Goal: Understand process/instructions: Learn how to perform a task or action

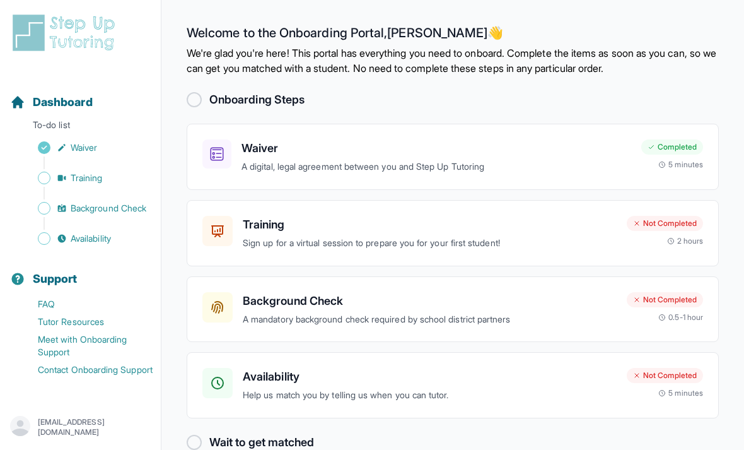
scroll to position [40, 0]
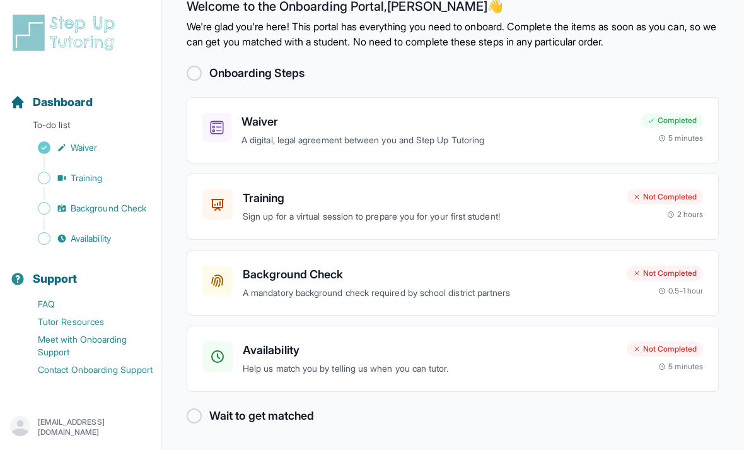
click at [487, 189] on h3 "Training" at bounding box center [430, 198] width 374 height 18
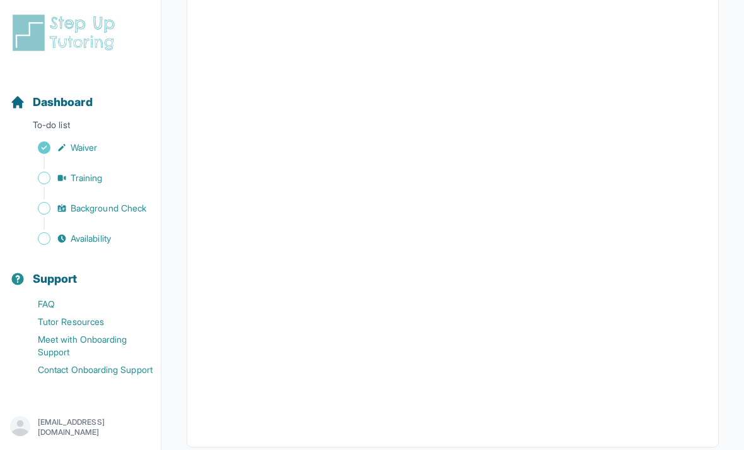
scroll to position [398, 0]
click at [313, 448] on button "I can't make any of these dates" at bounding box center [271, 441] width 139 height 15
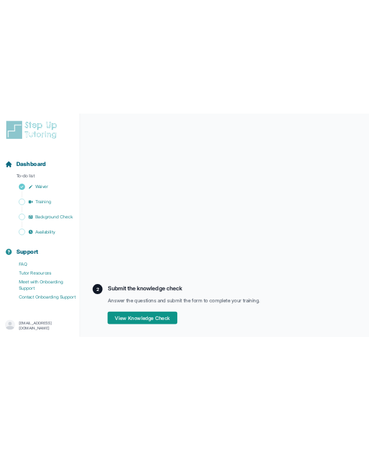
scroll to position [108, 0]
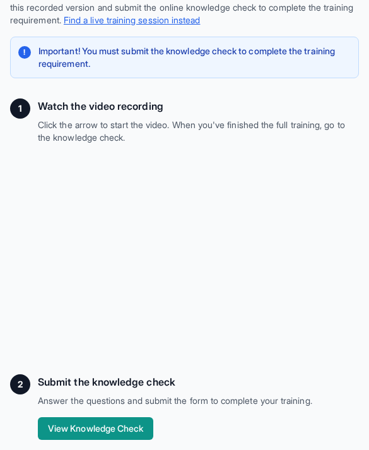
click at [124, 426] on button "View Knowledge Check" at bounding box center [95, 428] width 115 height 23
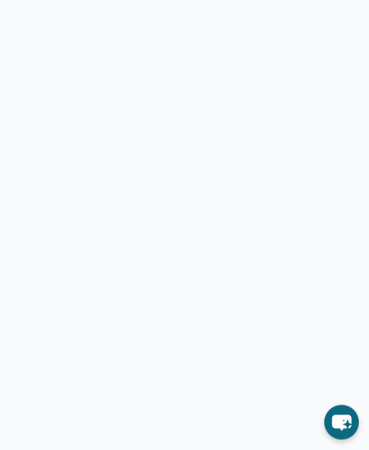
scroll to position [171, 0]
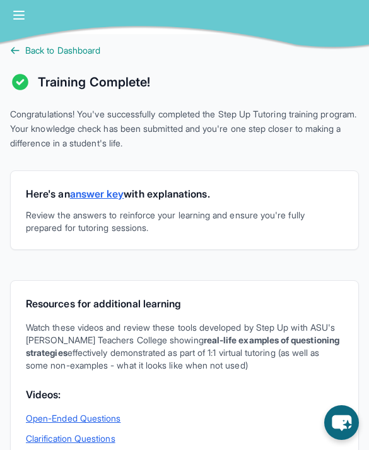
click at [113, 190] on link "answer key" at bounding box center [97, 193] width 54 height 13
click at [57, 52] on span "Back to Dashboard" at bounding box center [62, 50] width 75 height 13
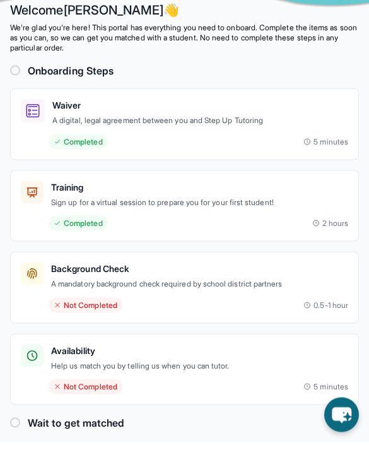
scroll to position [34, 0]
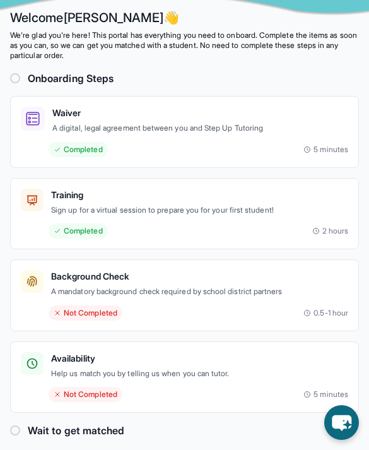
click at [96, 380] on div "Availability Help us match you by telling us when you can tutor. Not Completed …" at bounding box center [184, 377] width 327 height 50
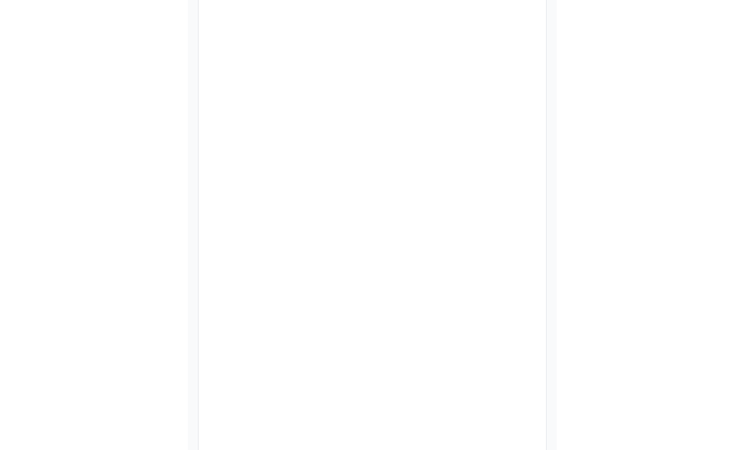
scroll to position [243, 0]
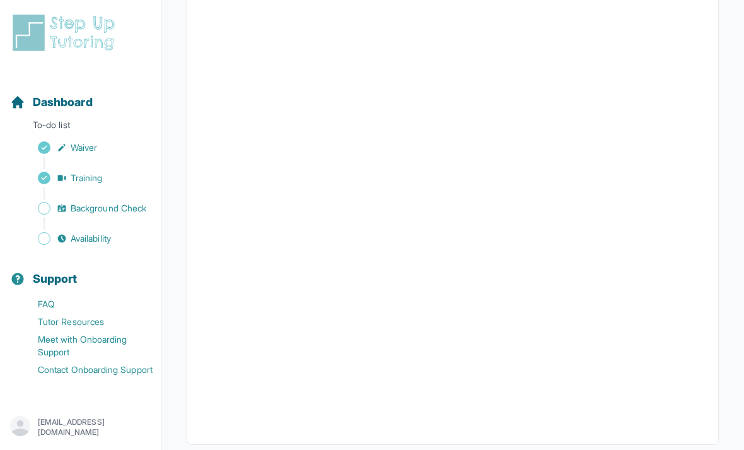
click at [52, 215] on link "Background Check" at bounding box center [85, 208] width 151 height 18
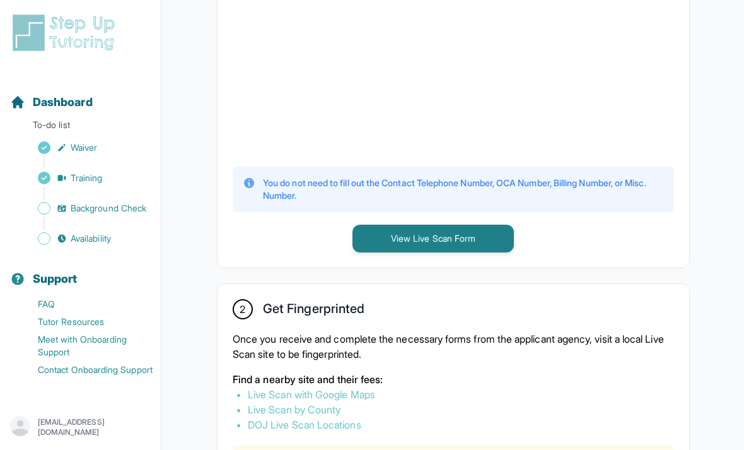
scroll to position [494, 0]
click at [368, 252] on button "View Live Scan Form" at bounding box center [432, 238] width 161 height 28
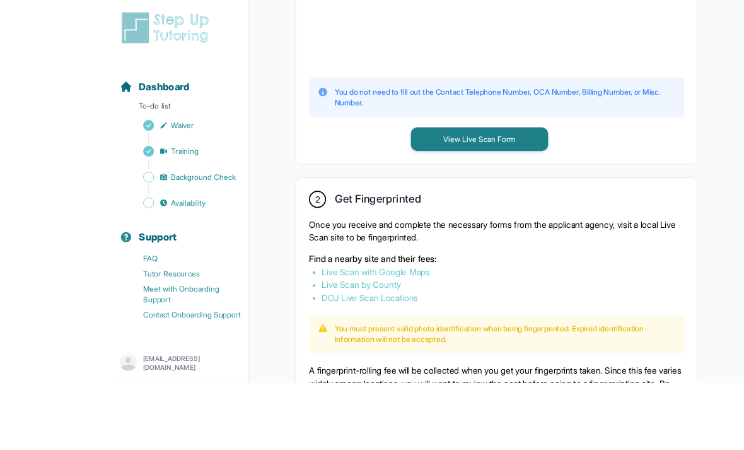
scroll to position [676, 0]
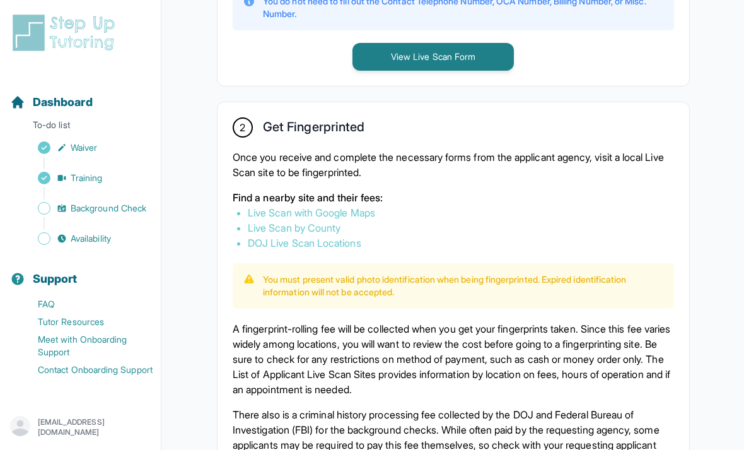
click at [367, 219] on link "Live Scan with Google Maps" at bounding box center [311, 212] width 127 height 13
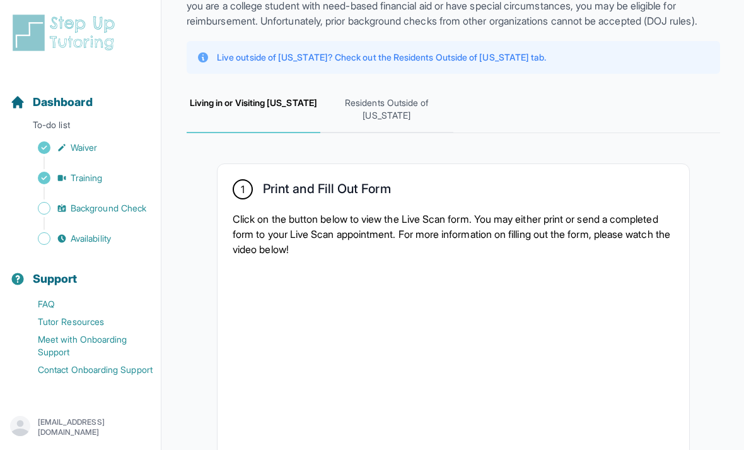
scroll to position [0, 0]
